Goal: Information Seeking & Learning: Learn about a topic

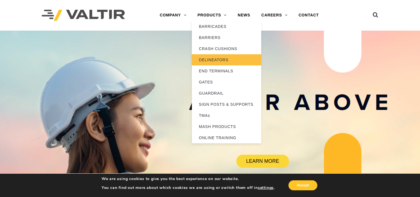
click at [224, 61] on link "DELINEATORS" at bounding box center [226, 59] width 69 height 11
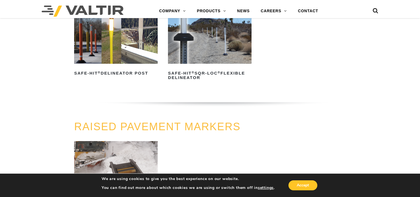
scroll to position [194, 0]
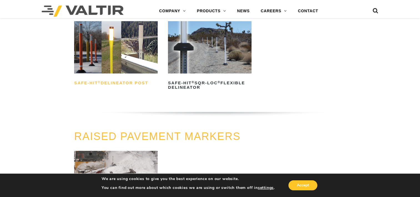
click at [98, 80] on sup "®" at bounding box center [99, 81] width 3 height 3
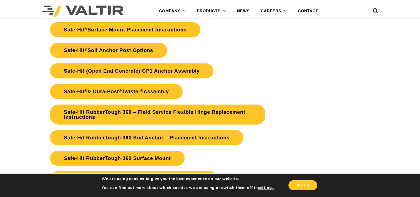
scroll to position [1389, 0]
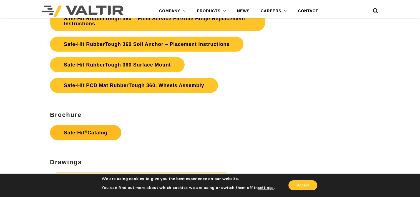
click at [99, 135] on link "Safe-Hit ® Catalog" at bounding box center [85, 132] width 71 height 15
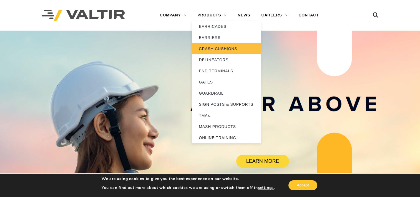
click at [220, 46] on link "CRASH CUSHIONS" at bounding box center [226, 48] width 69 height 11
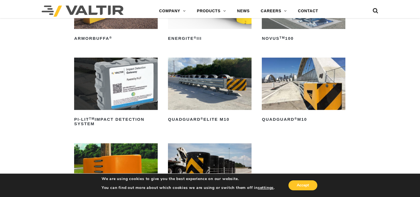
scroll to position [114, 0]
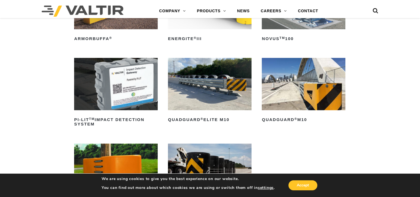
click at [240, 90] on img at bounding box center [210, 84] width 84 height 52
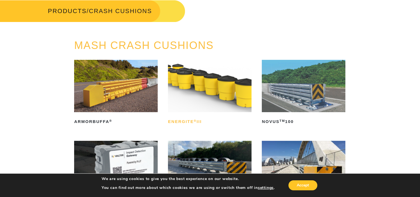
scroll to position [0, 0]
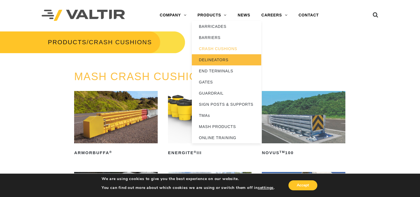
click at [213, 59] on link "DELINEATORS" at bounding box center [226, 59] width 69 height 11
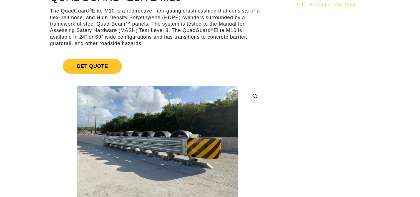
scroll to position [63, 0]
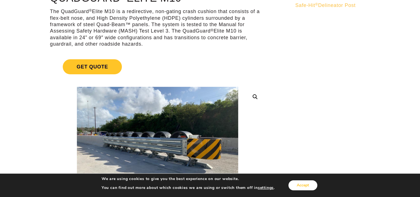
click at [304, 186] on button "Accept" at bounding box center [303, 185] width 29 height 10
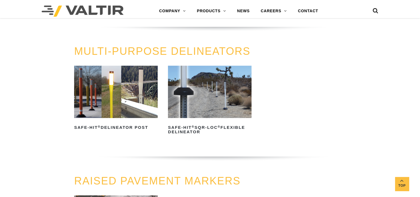
scroll to position [150, 0]
click at [346, 104] on div "MULTI-PURPOSE DELINEATORS Safe-Hit ® Delineator Post Read more Safe-Hit ® SQR-L…" at bounding box center [210, 110] width 280 height 129
click at [333, 99] on ul "Safe-Hit ® Delineator Post Read more Safe-Hit ® SQR-LOC ® Flexible Delineator R…" at bounding box center [210, 109] width 272 height 86
click at [303, 90] on ul "Safe-Hit ® Delineator Post Read more Safe-Hit ® SQR-LOC ® Flexible Delineator R…" at bounding box center [210, 109] width 272 height 86
